Goal: Information Seeking & Learning: Learn about a topic

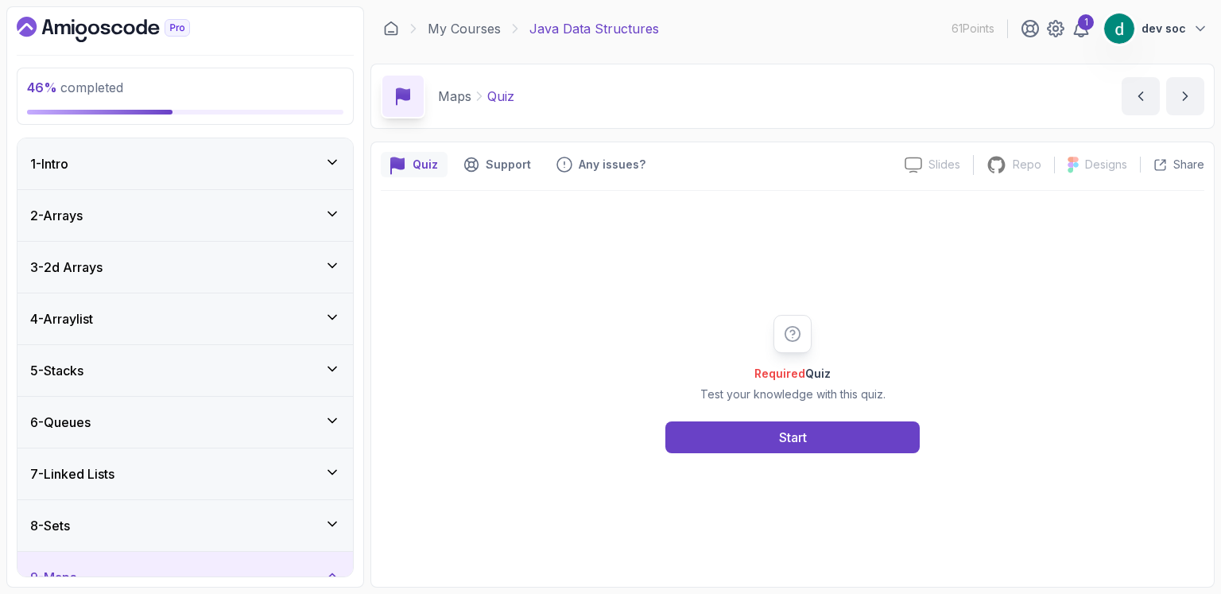
scroll to position [610, 0]
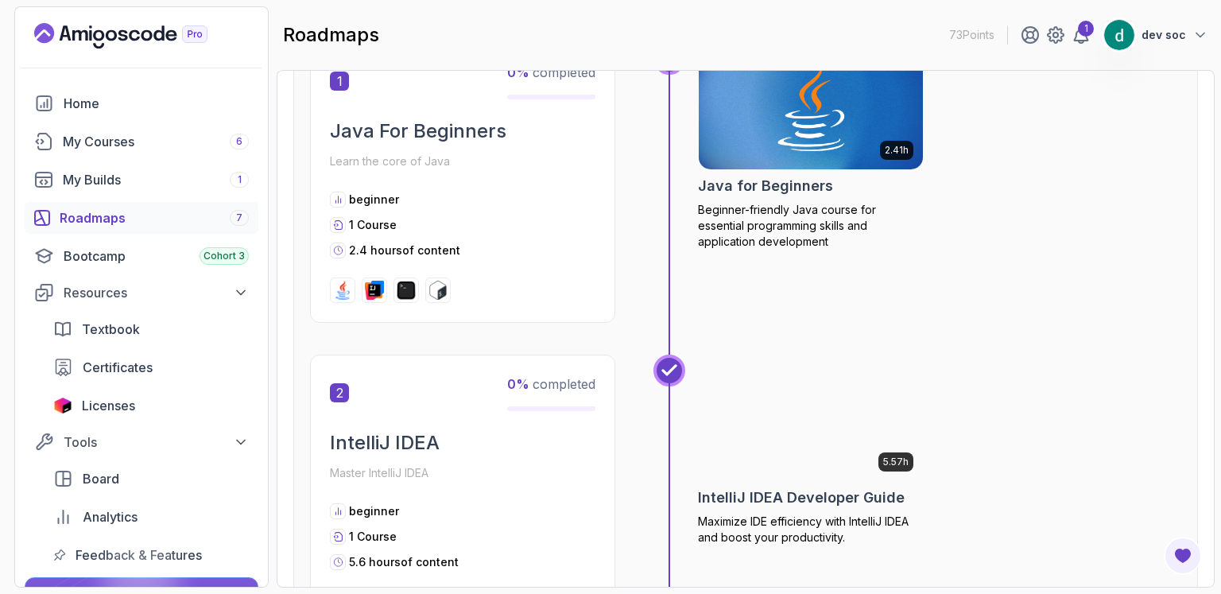
scroll to position [557, 0]
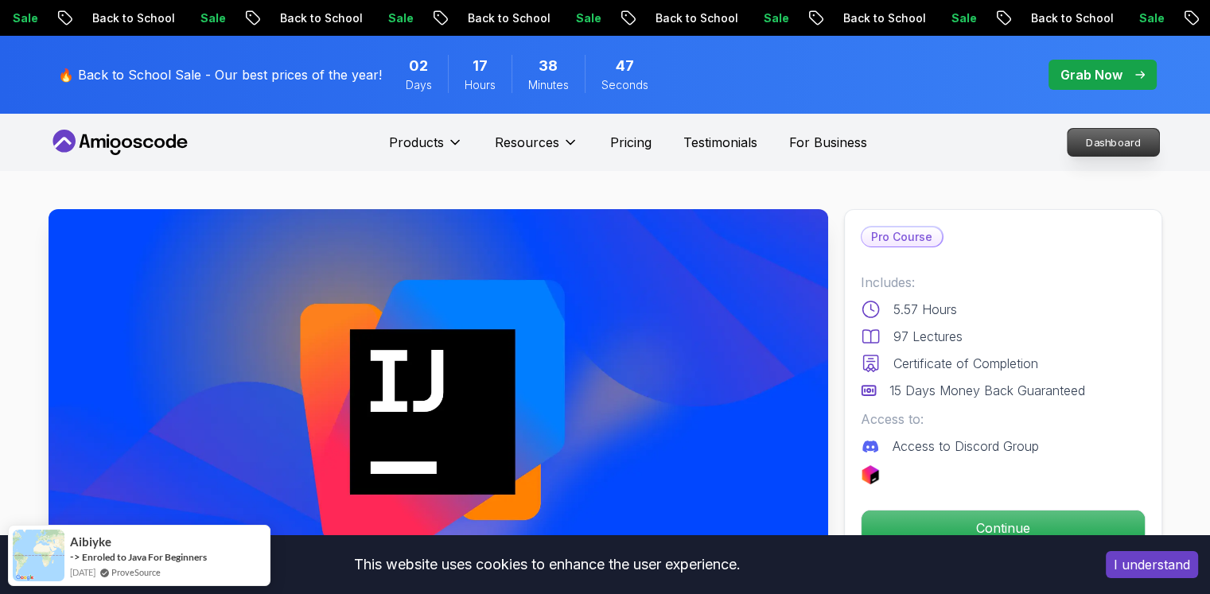
click at [1111, 134] on p "Dashboard" at bounding box center [1112, 142] width 91 height 27
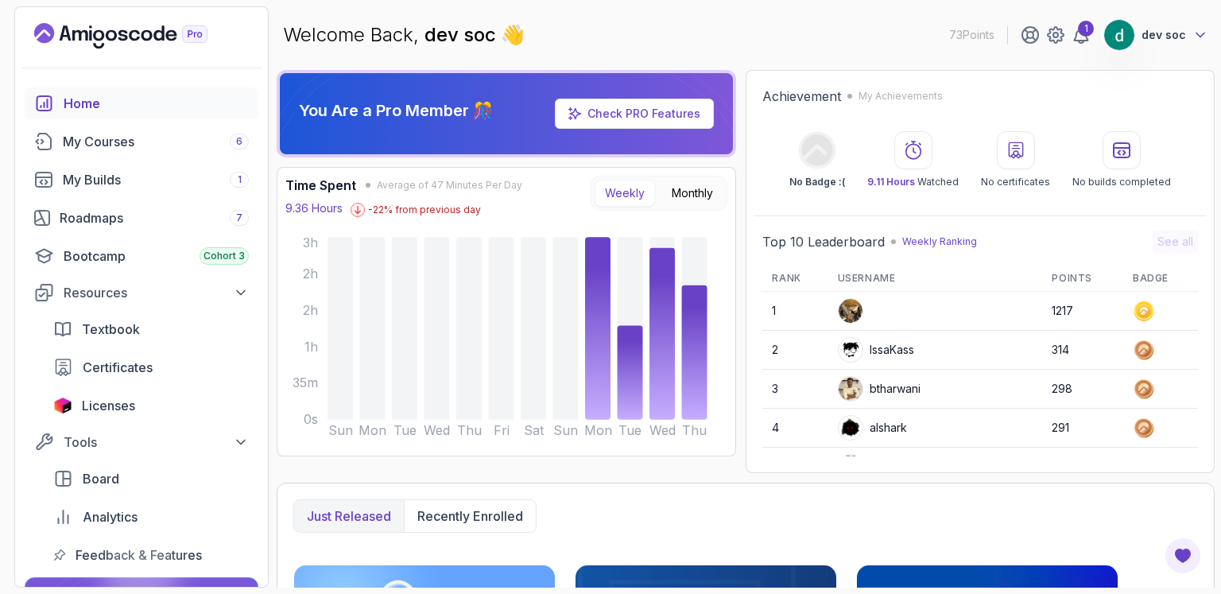
click at [1198, 30] on icon at bounding box center [1201, 35] width 16 height 16
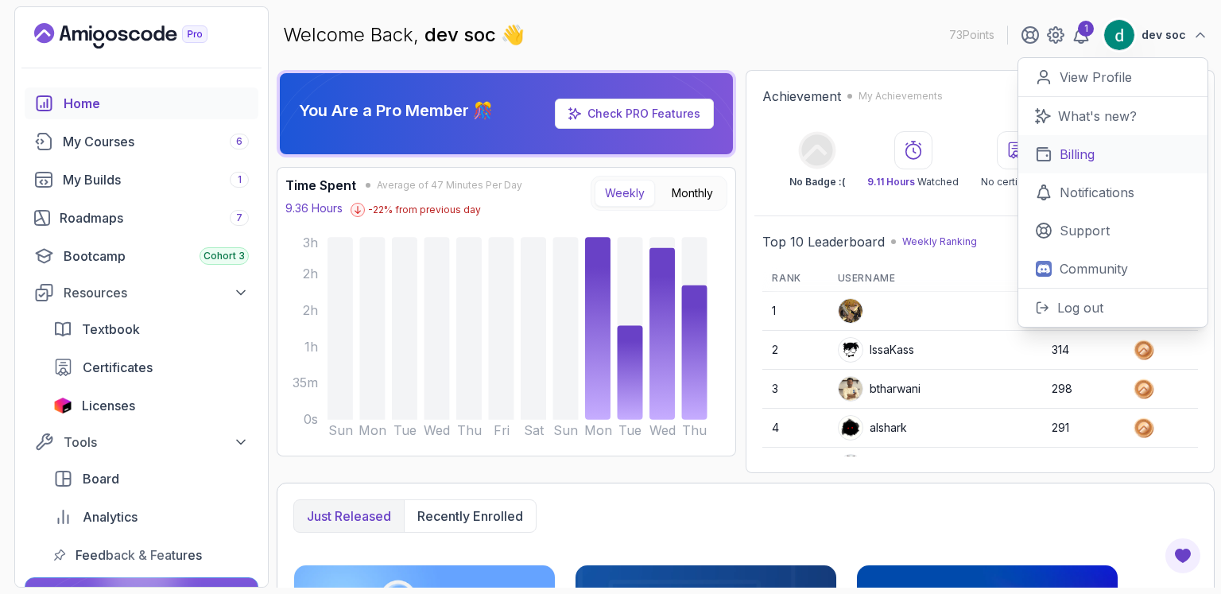
click at [1094, 159] on p "Billing" at bounding box center [1077, 154] width 35 height 19
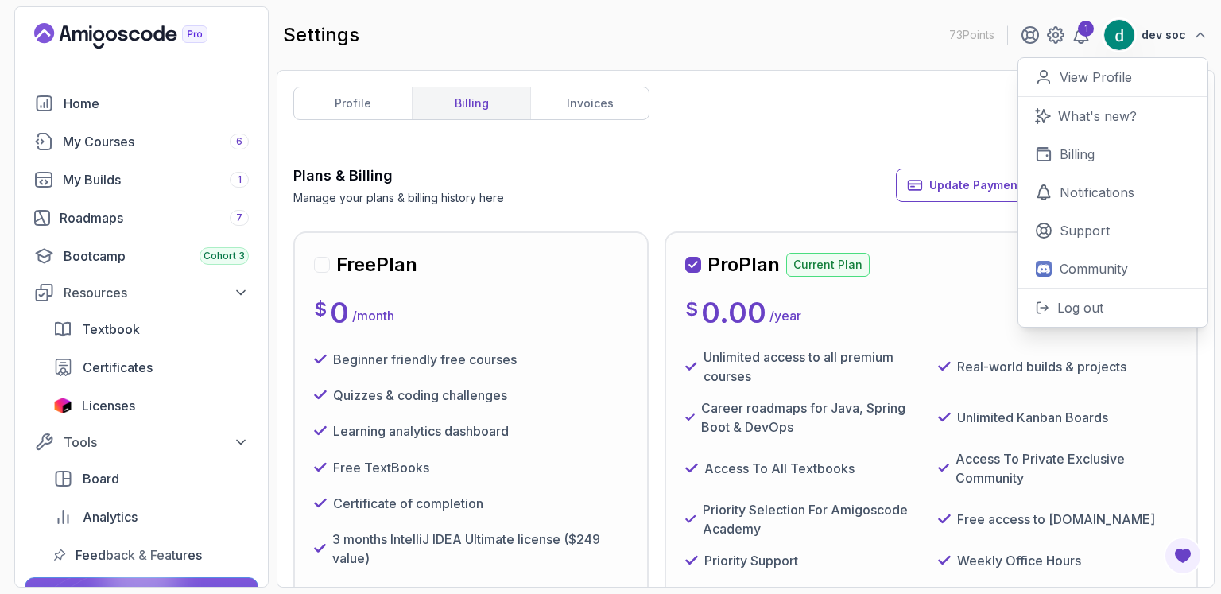
scroll to position [185, 0]
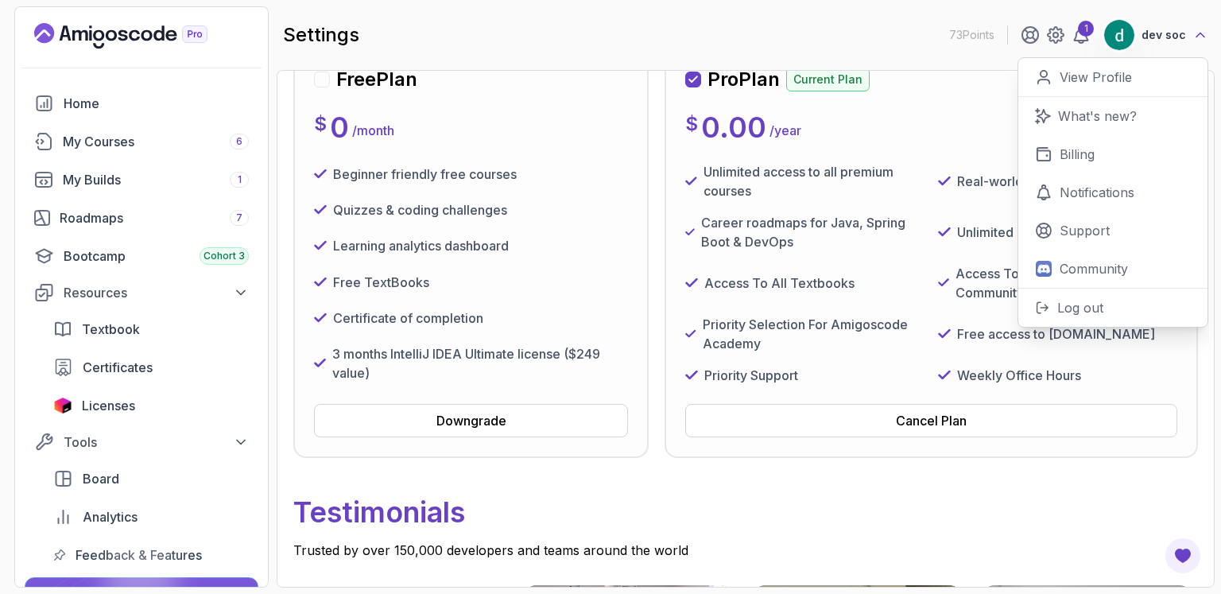
click at [1206, 33] on icon at bounding box center [1201, 35] width 16 height 16
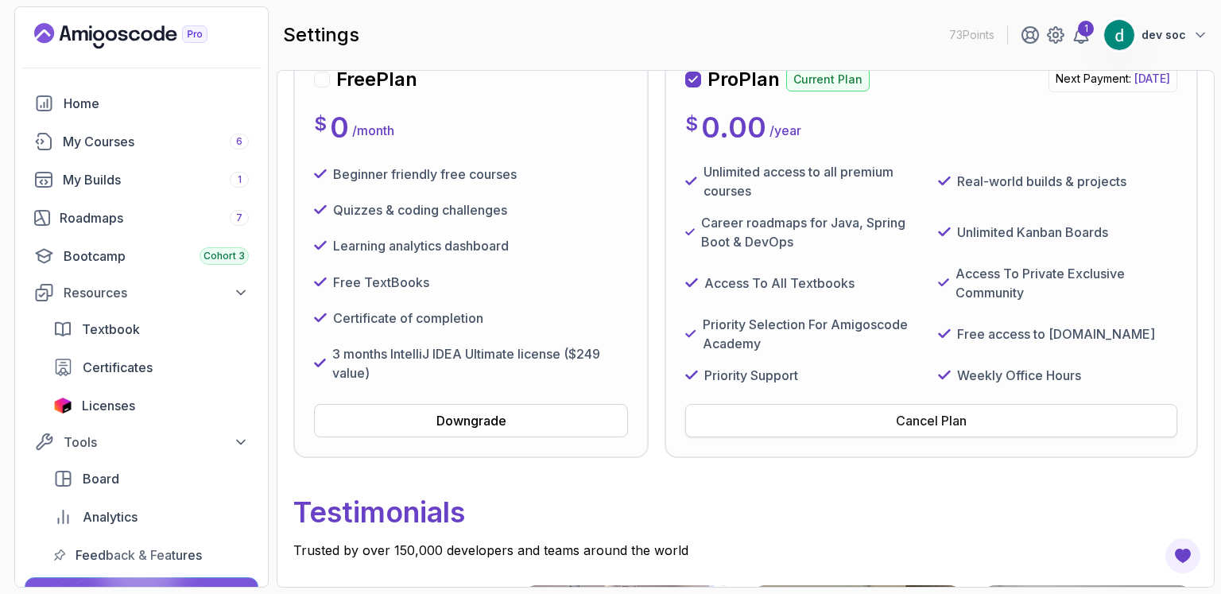
scroll to position [557, 0]
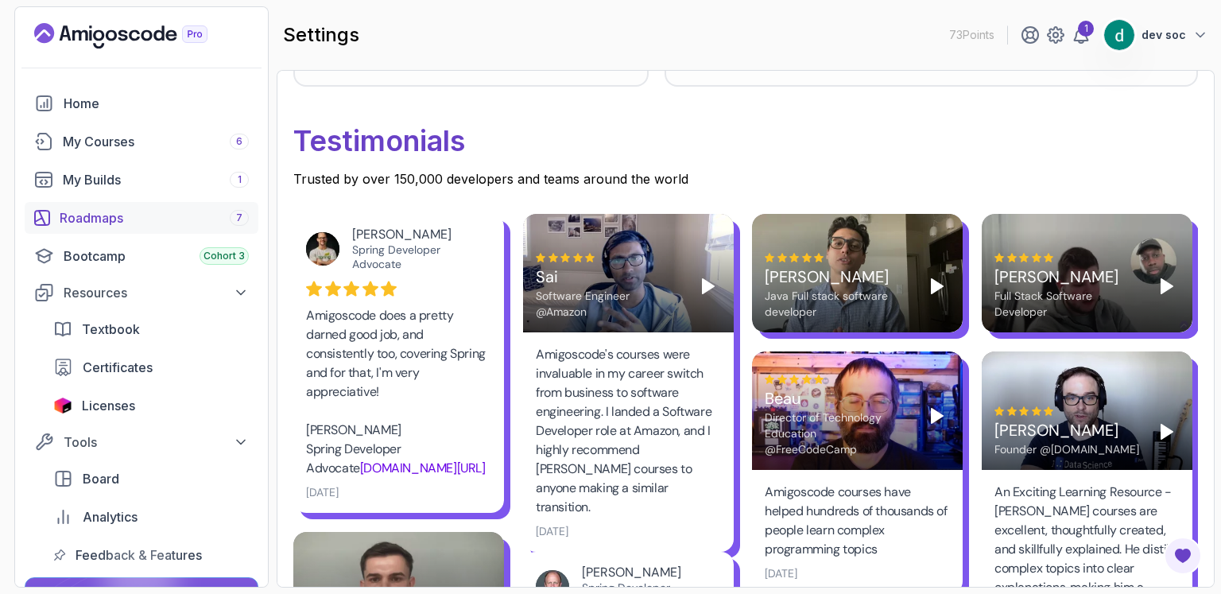
click at [114, 214] on div "Roadmaps 7" at bounding box center [154, 217] width 189 height 19
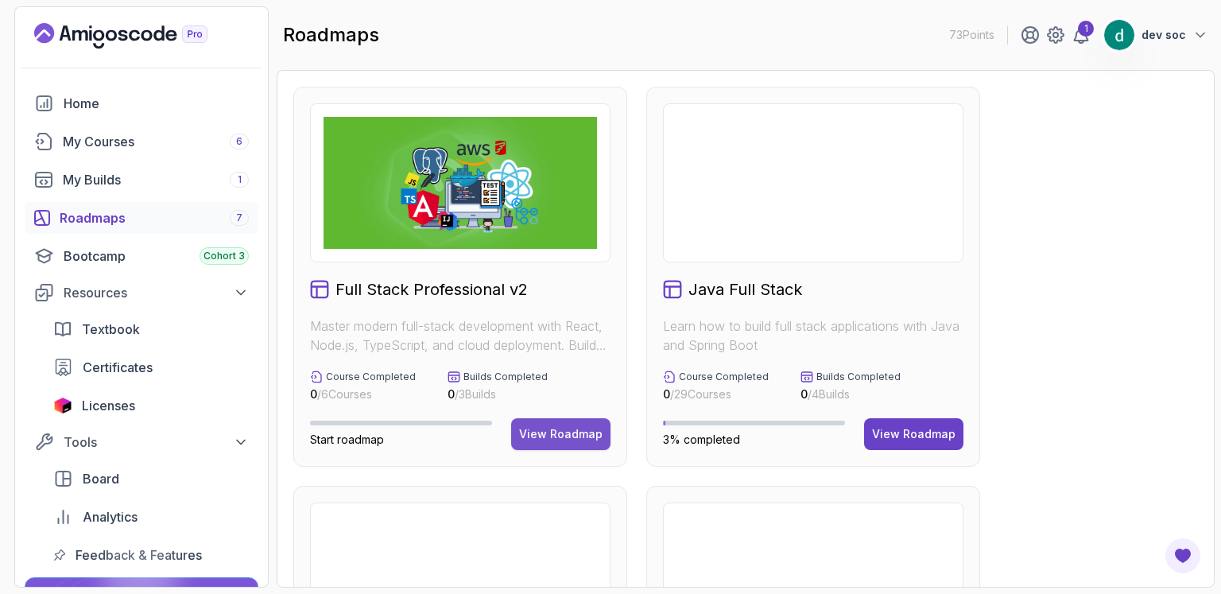
click at [569, 429] on div "View Roadmap" at bounding box center [560, 434] width 83 height 16
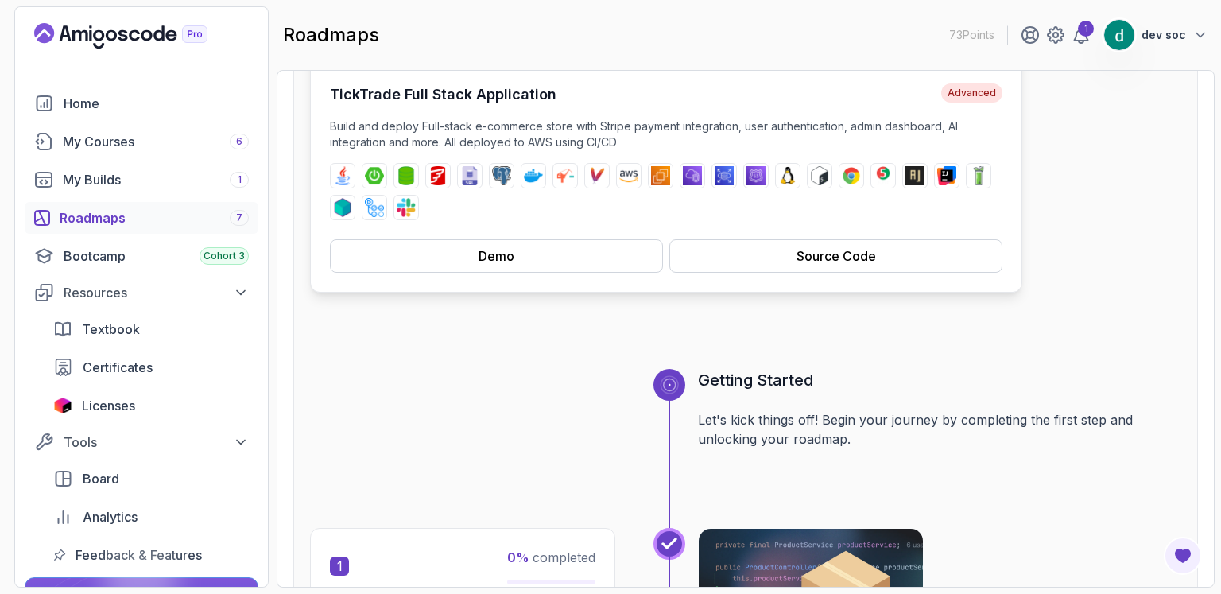
scroll to position [371, 0]
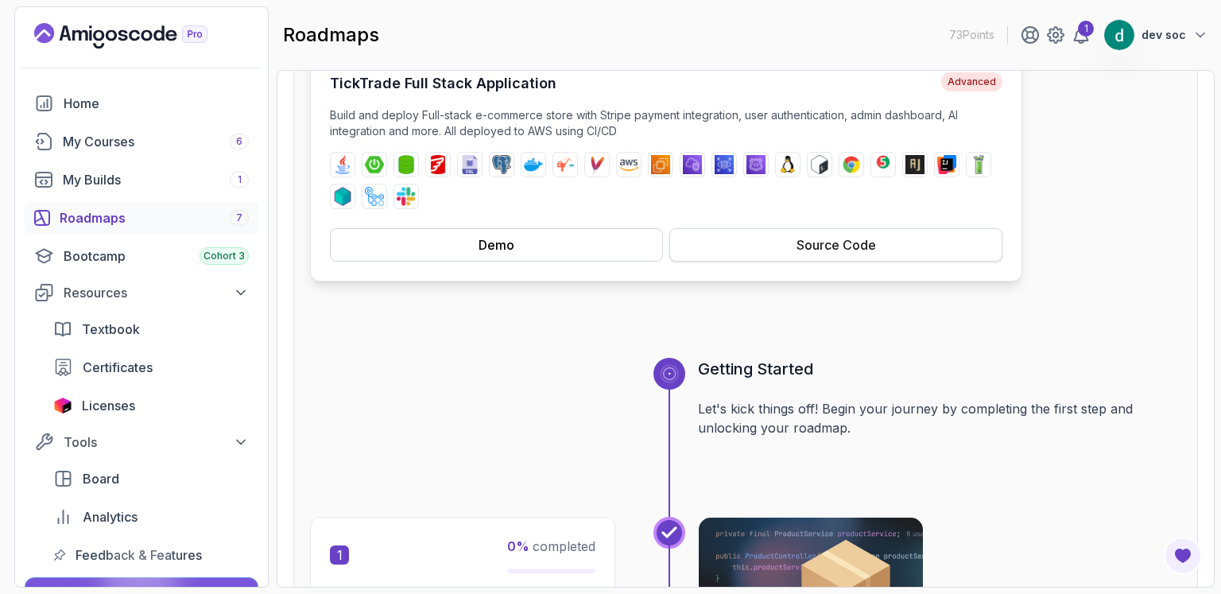
click at [846, 242] on div "Source Code" at bounding box center [837, 244] width 80 height 19
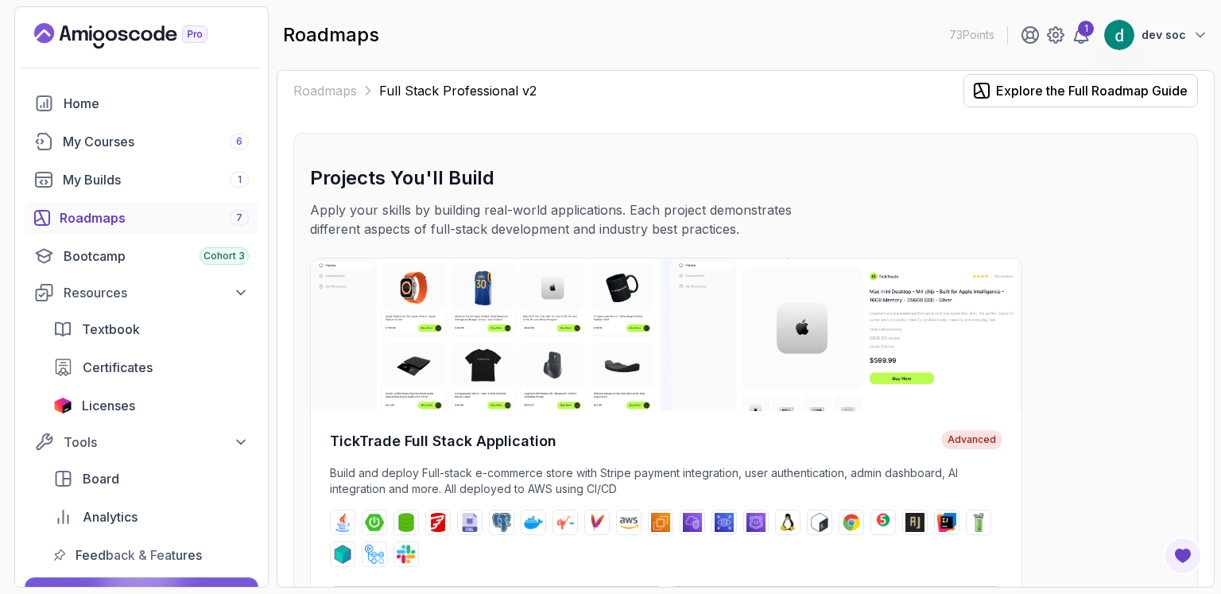
scroll to position [0, 0]
